Goal: Transaction & Acquisition: Purchase product/service

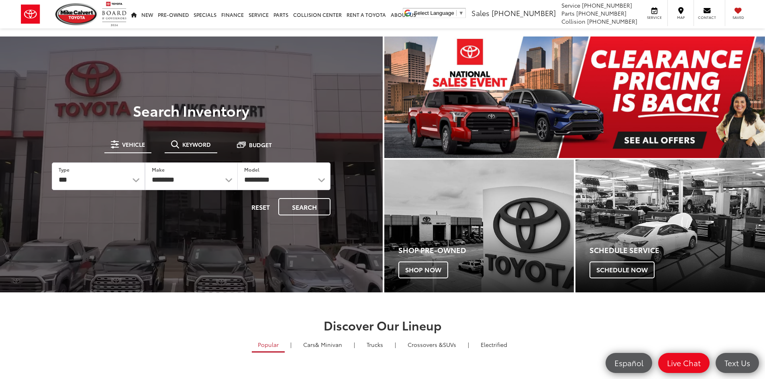
click at [181, 147] on button "Keyword" at bounding box center [191, 144] width 53 height 14
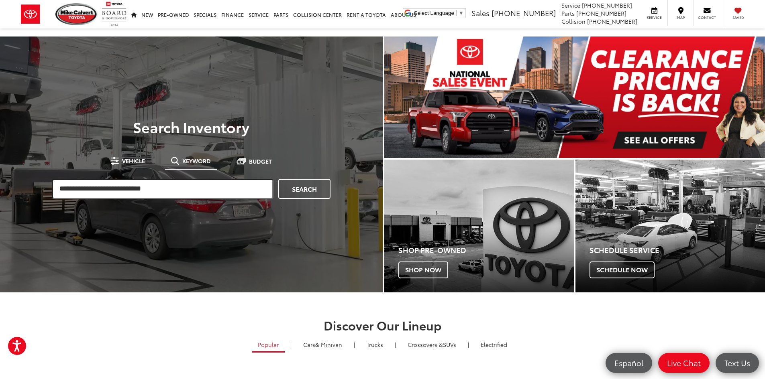
click at [186, 192] on input "search" at bounding box center [163, 189] width 222 height 20
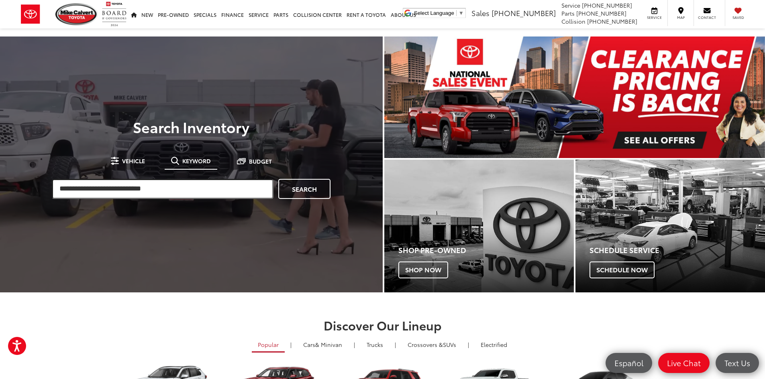
click at [188, 198] on input "search" at bounding box center [163, 189] width 222 height 20
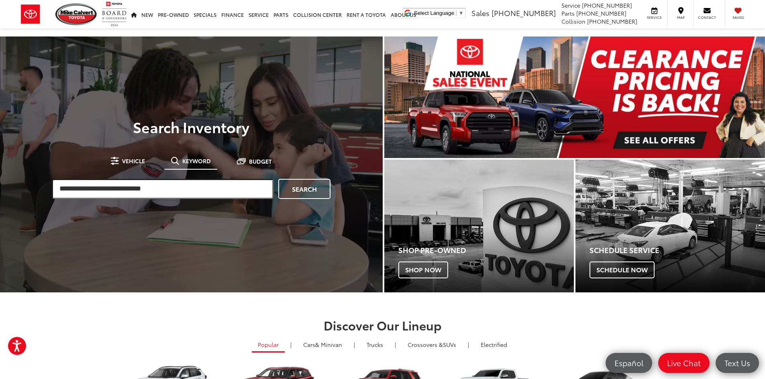
click at [198, 186] on input "search" at bounding box center [163, 189] width 222 height 20
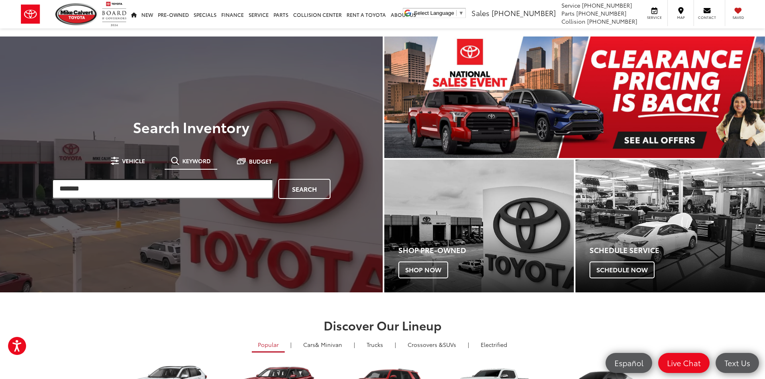
type input "*******"
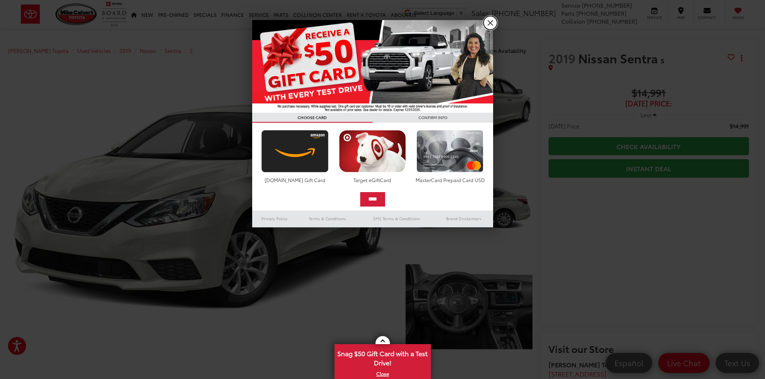
click at [491, 24] on link "X" at bounding box center [490, 23] width 14 height 14
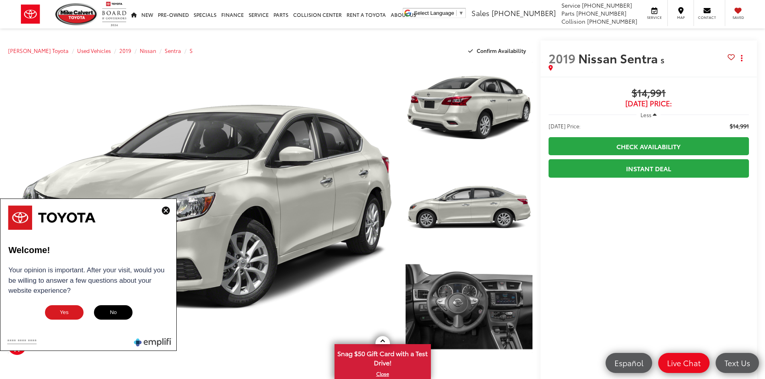
click at [693, 59] on span "S" at bounding box center [693, 61] width 67 height 8
